Goal: Transaction & Acquisition: Purchase product/service

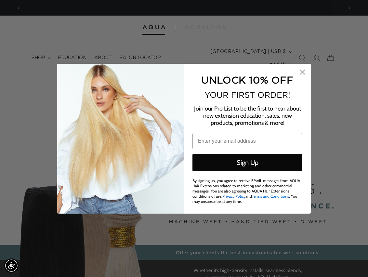
scroll to position [0, 322]
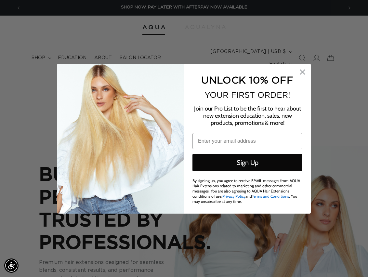
click at [303, 72] on circle "Close dialog" at bounding box center [302, 71] width 11 height 11
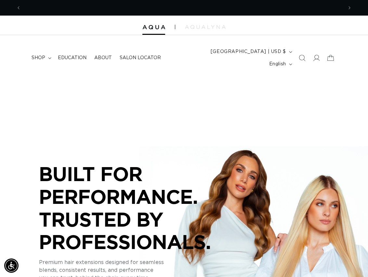
scroll to position [0, 644]
click at [319, 55] on icon at bounding box center [316, 58] width 7 height 7
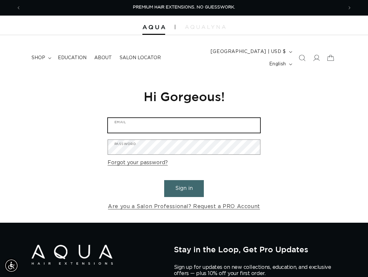
type input "mcarrasco1291@gmail.com"
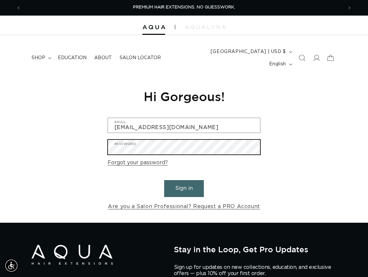
click at [184, 180] on button "Sign in" at bounding box center [184, 188] width 40 height 17
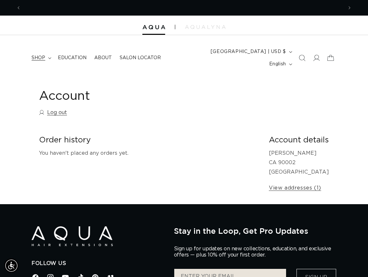
scroll to position [0, 322]
click at [47, 51] on summary "shop" at bounding box center [41, 58] width 26 height 14
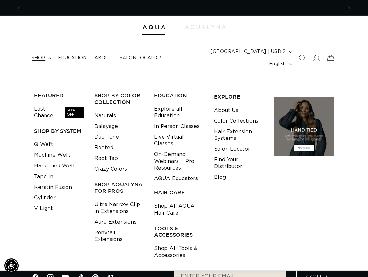
scroll to position [0, 644]
click at [49, 171] on link "Tape In" at bounding box center [43, 176] width 19 height 11
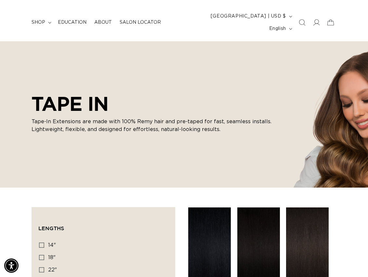
scroll to position [149, 0]
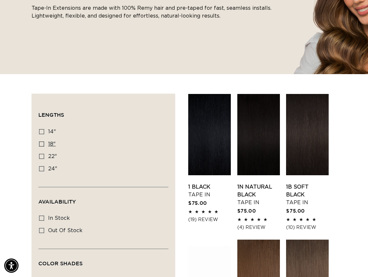
click at [43, 141] on icon at bounding box center [41, 143] width 5 height 5
click at [43, 141] on input "18" 18" (49 products)" at bounding box center [41, 143] width 5 height 5
checkbox input "true"
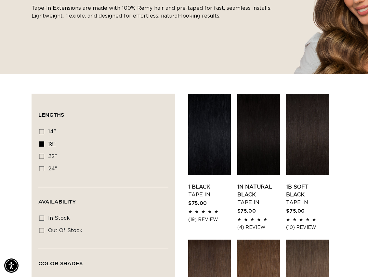
scroll to position [0, 322]
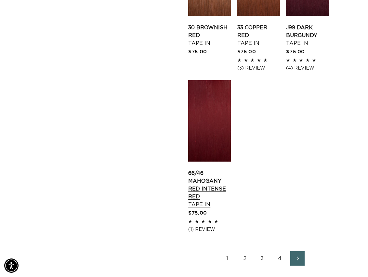
scroll to position [0, 644]
click at [243, 251] on link "2" at bounding box center [245, 258] width 14 height 14
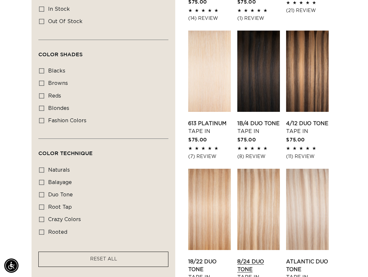
scroll to position [0, 322]
click at [252, 258] on link "8/24 Duo Tone Tape In" at bounding box center [258, 269] width 43 height 23
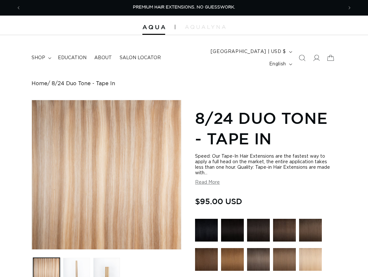
click at [82, 263] on button "Load image 2 in gallery view" at bounding box center [76, 271] width 27 height 27
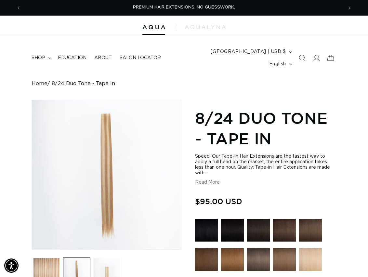
click at [107, 265] on button "Load image 3 in gallery view" at bounding box center [106, 271] width 27 height 27
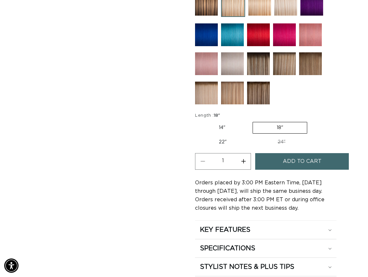
scroll to position [403, 0]
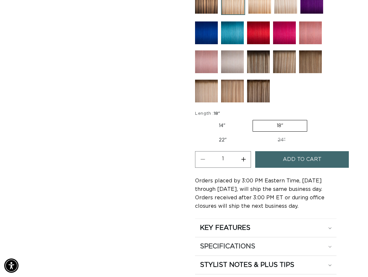
click at [219, 242] on h2 "SPECIFICATIONS" at bounding box center [227, 246] width 55 height 8
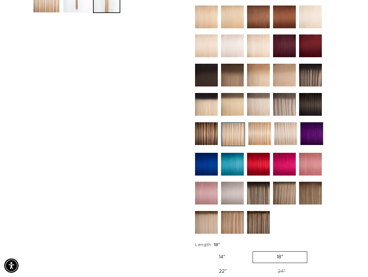
scroll to position [0, 644]
click at [255, 211] on img at bounding box center [258, 222] width 23 height 23
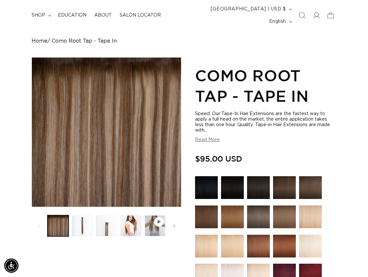
scroll to position [45, 0]
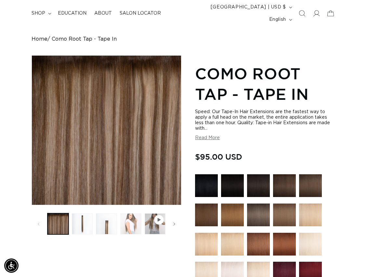
click at [132, 213] on button "Load image 4 in gallery view" at bounding box center [130, 223] width 21 height 21
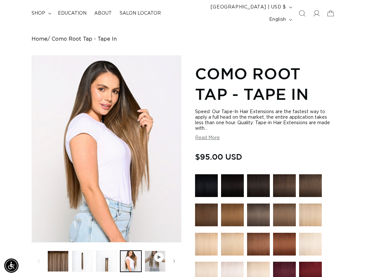
scroll to position [0, 644]
click at [111, 251] on button "Load image 3 in gallery view" at bounding box center [106, 261] width 21 height 21
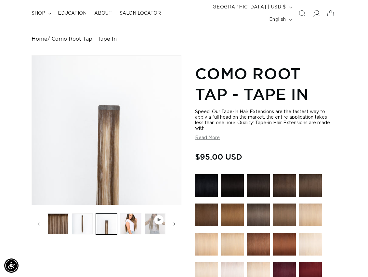
scroll to position [0, 0]
click at [175, 220] on icon "Slide right" at bounding box center [174, 223] width 2 height 7
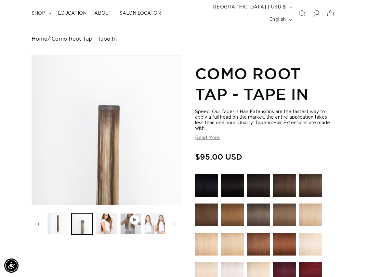
click at [154, 215] on button "Load image 5 in gallery view" at bounding box center [154, 223] width 21 height 21
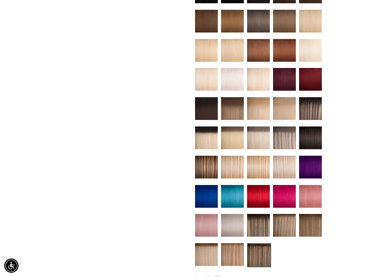
scroll to position [236, 0]
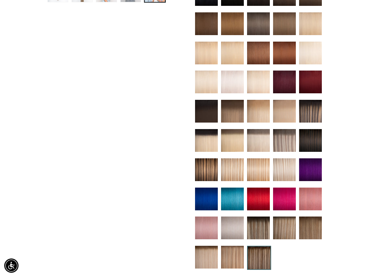
click at [231, 160] on img at bounding box center [232, 169] width 23 height 23
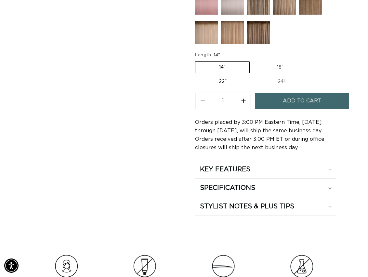
scroll to position [0, 644]
click at [281, 62] on label "18" Variant sold out or unavailable" at bounding box center [280, 67] width 54 height 11
click at [253, 60] on input "18" Variant sold out or unavailable" at bounding box center [253, 60] width 0 height 0
radio input "true"
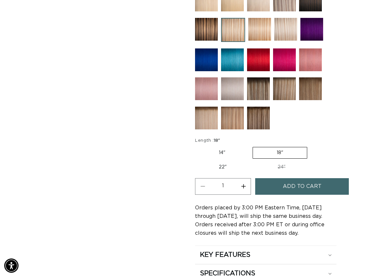
scroll to position [376, 0]
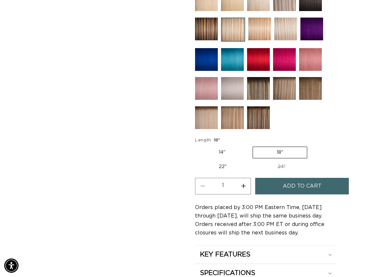
click at [268, 178] on button "Add to cart" at bounding box center [302, 186] width 94 height 17
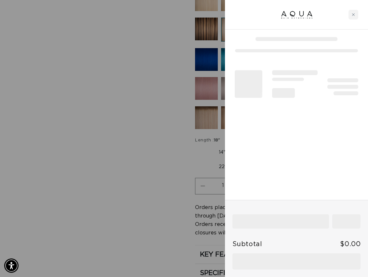
scroll to position [0, 322]
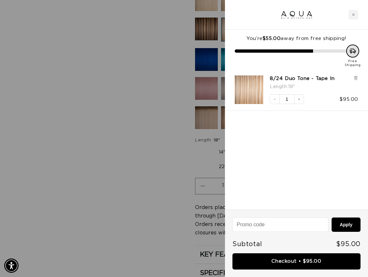
click at [155, 166] on div at bounding box center [184, 138] width 368 height 277
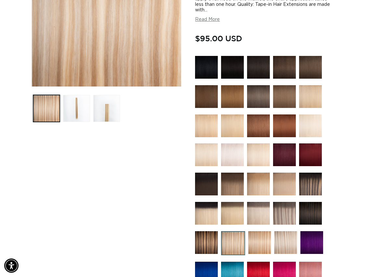
scroll to position [162, 0]
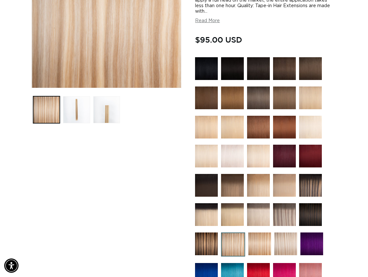
click at [233, 86] on img at bounding box center [232, 97] width 23 height 23
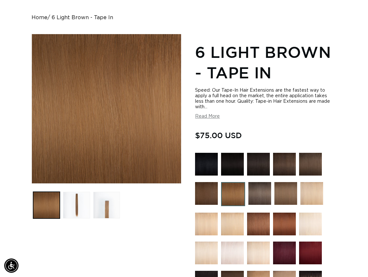
scroll to position [71, 0]
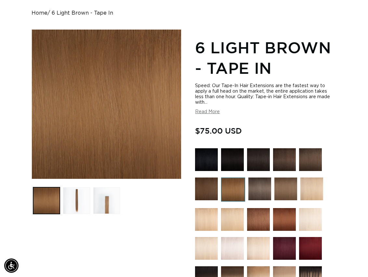
click at [210, 177] on img at bounding box center [206, 188] width 23 height 23
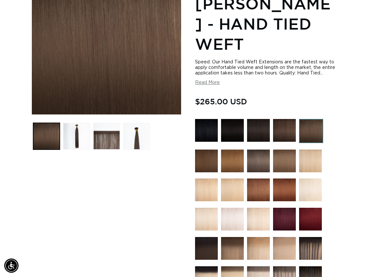
scroll to position [0, 322]
click at [228, 158] on img at bounding box center [232, 161] width 23 height 23
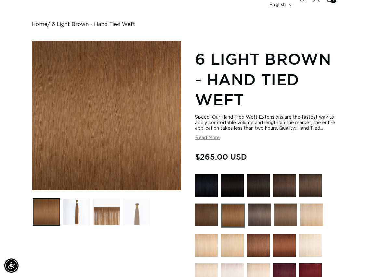
scroll to position [0, 322]
click at [141, 204] on button "Load image 4 in gallery view" at bounding box center [136, 212] width 27 height 27
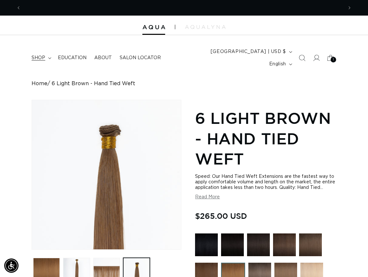
scroll to position [0, 644]
click at [50, 58] on icon at bounding box center [49, 59] width 3 height 2
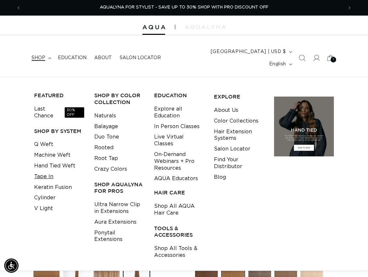
click at [48, 171] on link "Tape In" at bounding box center [43, 176] width 19 height 11
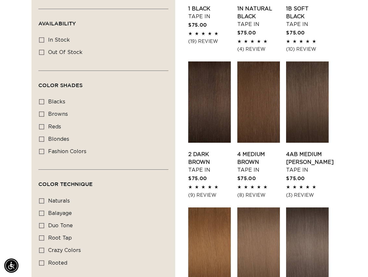
scroll to position [0, 322]
click at [41, 37] on icon at bounding box center [41, 39] width 5 height 5
click at [41, 37] on input "In stock In stock (49 products)" at bounding box center [41, 39] width 5 height 5
checkbox input "true"
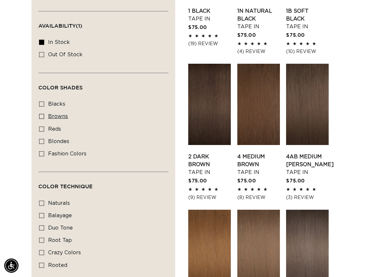
scroll to position [0, 644]
click at [41, 114] on icon at bounding box center [41, 116] width 5 height 5
click at [41, 114] on input "browns browns (26 products)" at bounding box center [41, 116] width 5 height 5
checkbox input "true"
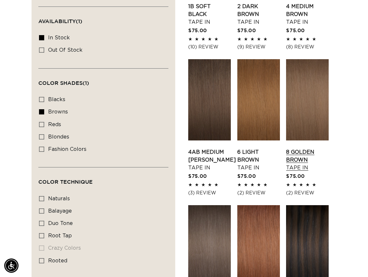
click at [309, 148] on link "8 Golden Brown Tape In" at bounding box center [307, 159] width 43 height 23
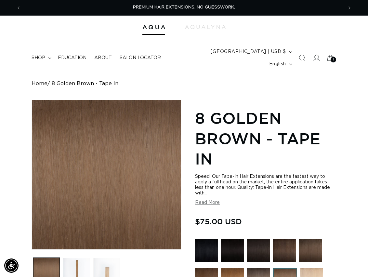
click at [98, 263] on button "Load image 3 in gallery view" at bounding box center [106, 271] width 27 height 27
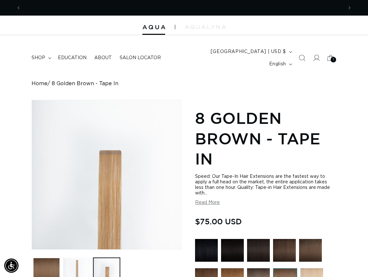
scroll to position [0, 322]
click at [72, 261] on button "Load image 2 in gallery view" at bounding box center [76, 271] width 27 height 27
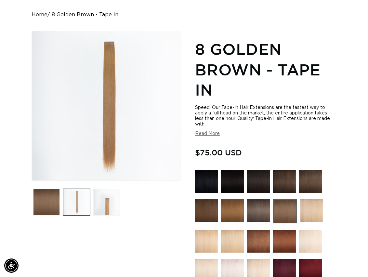
scroll to position [76, 0]
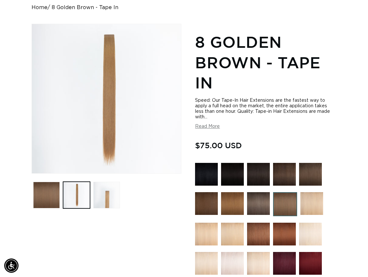
click at [206, 193] on img at bounding box center [206, 203] width 23 height 23
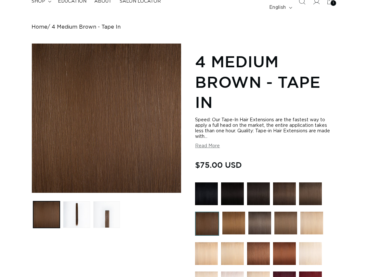
scroll to position [83, 0]
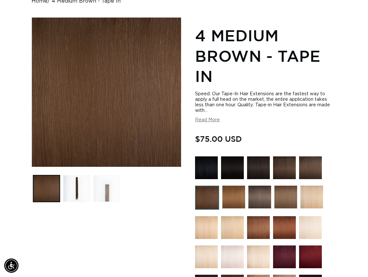
click at [102, 184] on button "Load image 3 in gallery view" at bounding box center [106, 188] width 27 height 27
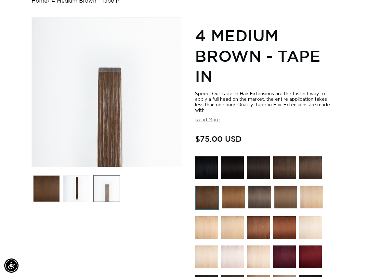
scroll to position [0, 322]
click at [236, 195] on img at bounding box center [233, 197] width 23 height 23
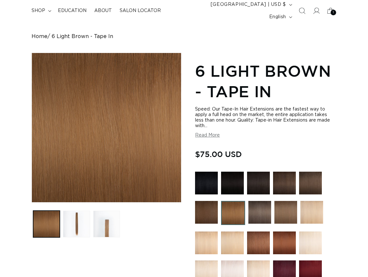
scroll to position [54, 0]
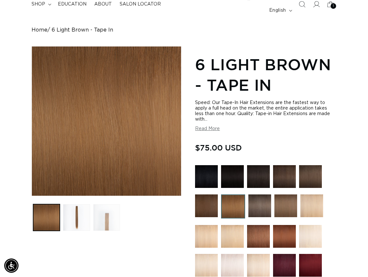
click at [107, 209] on button "Load image 3 in gallery view" at bounding box center [106, 217] width 27 height 27
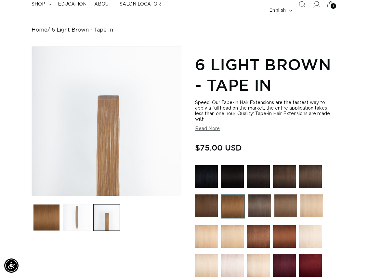
scroll to position [0, 322]
click at [71, 204] on button "Load image 2 in gallery view" at bounding box center [76, 217] width 27 height 27
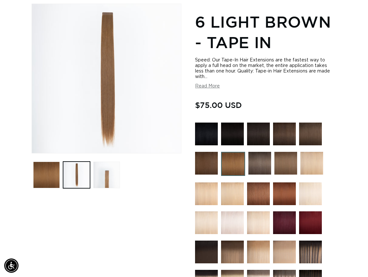
scroll to position [89, 0]
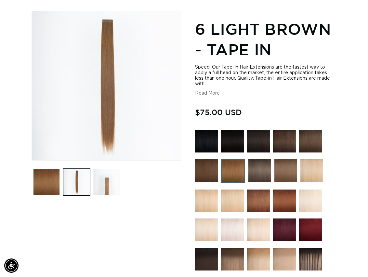
click at [286, 164] on img at bounding box center [285, 170] width 23 height 23
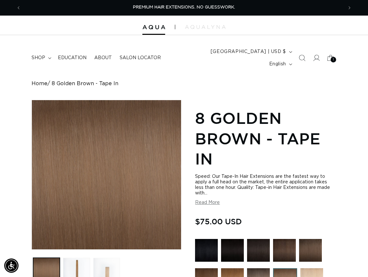
click at [101, 266] on button "Load image 3 in gallery view" at bounding box center [106, 271] width 27 height 27
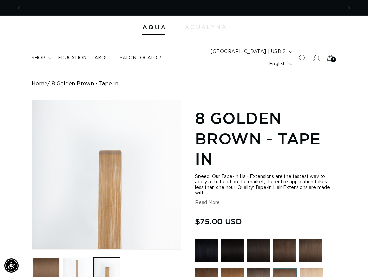
scroll to position [0, 322]
click at [78, 265] on button "Load image 2 in gallery view" at bounding box center [76, 271] width 27 height 27
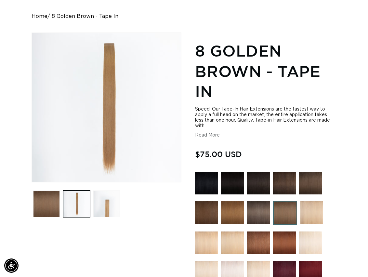
scroll to position [0, 644]
click at [255, 204] on img at bounding box center [258, 212] width 23 height 23
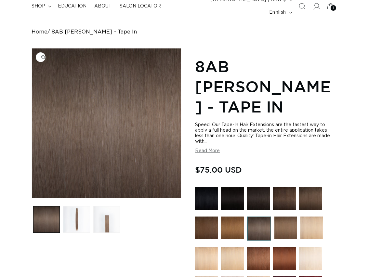
scroll to position [60, 0]
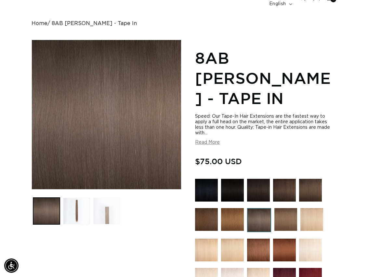
click at [108, 206] on button "Load image 3 in gallery view" at bounding box center [106, 211] width 27 height 27
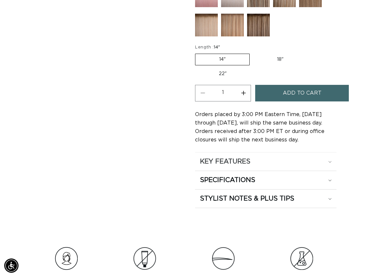
scroll to position [495, 0]
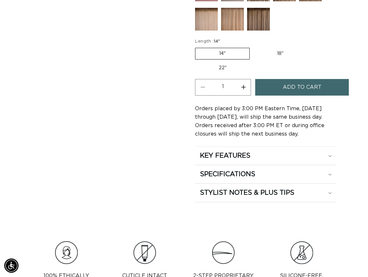
click at [273, 48] on label "18" Variant sold out or unavailable" at bounding box center [280, 53] width 54 height 11
click at [253, 46] on input "18" Variant sold out or unavailable" at bounding box center [253, 46] width 0 height 0
radio input "true"
click at [245, 79] on button "Increase quantity for 8AB Ash Brown - Tape In" at bounding box center [243, 87] width 15 height 17
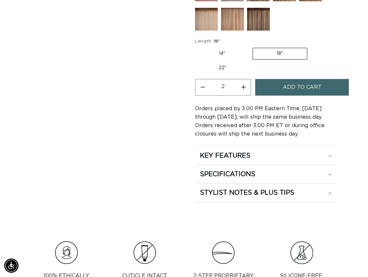
type input "3"
click at [286, 79] on span "Add to cart" at bounding box center [302, 87] width 39 height 17
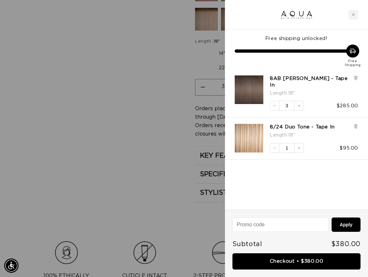
scroll to position [0, 644]
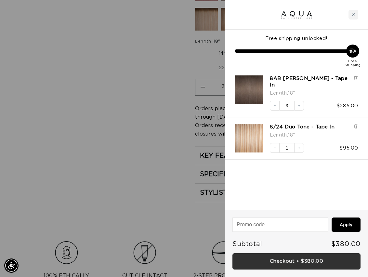
click at [326, 262] on link "Checkout • $380.00" at bounding box center [296, 261] width 128 height 17
